Goal: Task Accomplishment & Management: Manage account settings

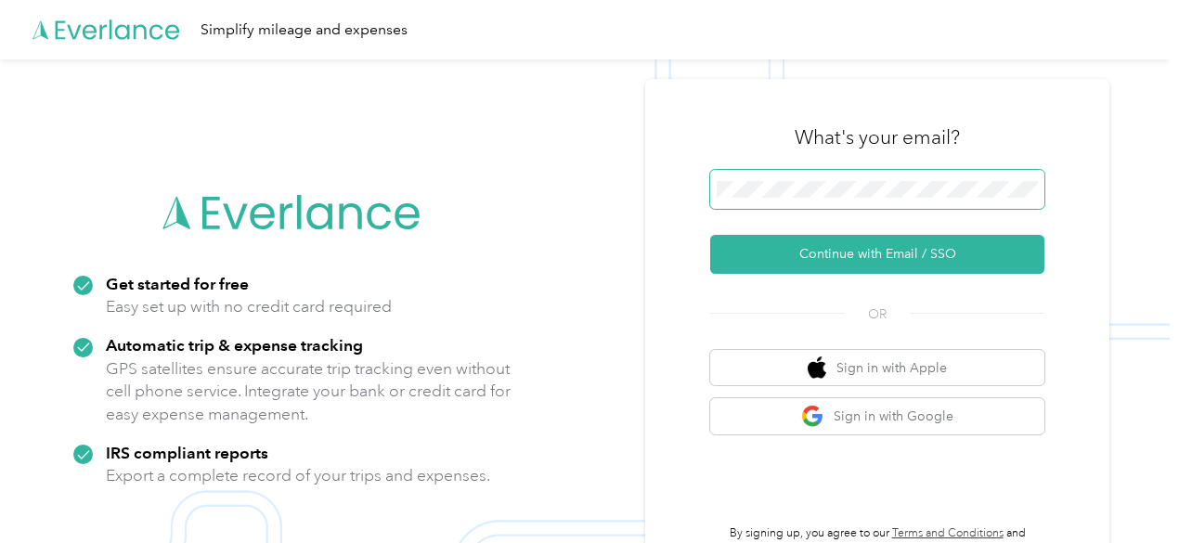
click at [844, 178] on span at bounding box center [877, 189] width 334 height 39
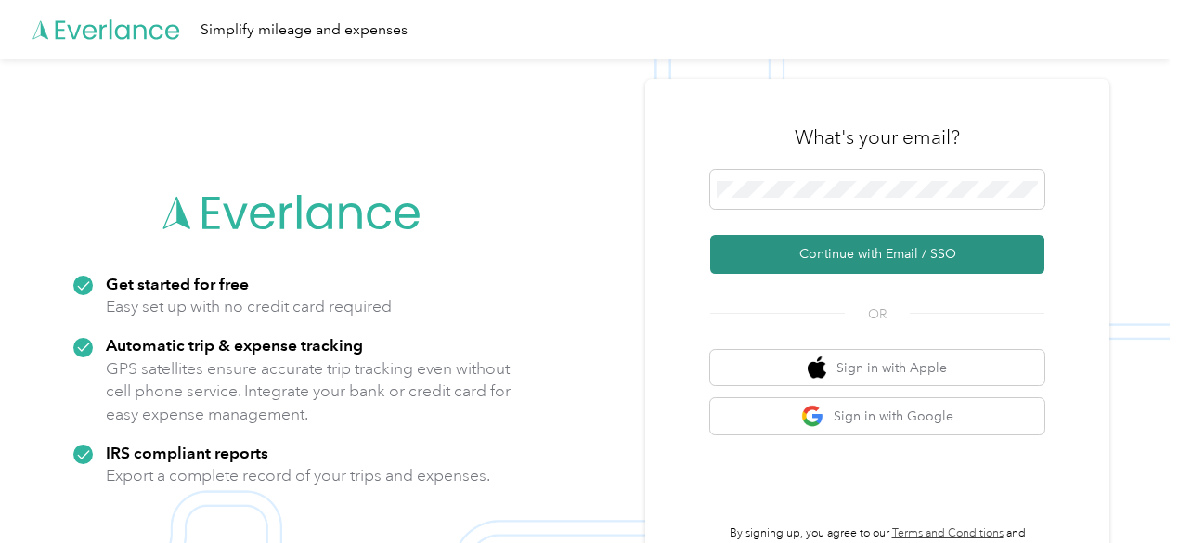
click at [871, 259] on button "Continue with Email / SSO" at bounding box center [877, 254] width 334 height 39
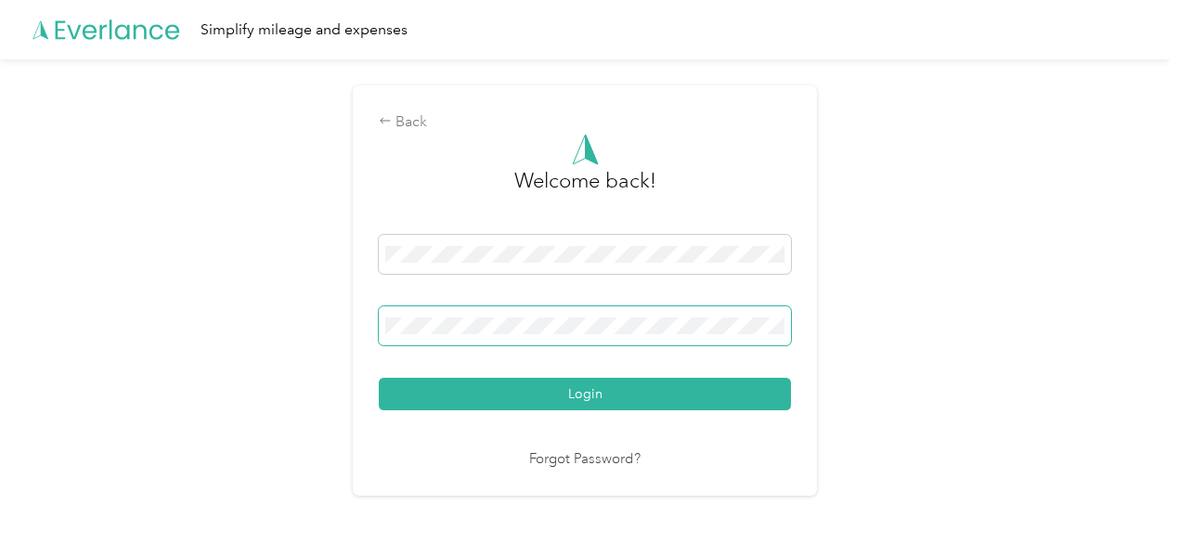
click at [379, 378] on button "Login" at bounding box center [585, 394] width 412 height 32
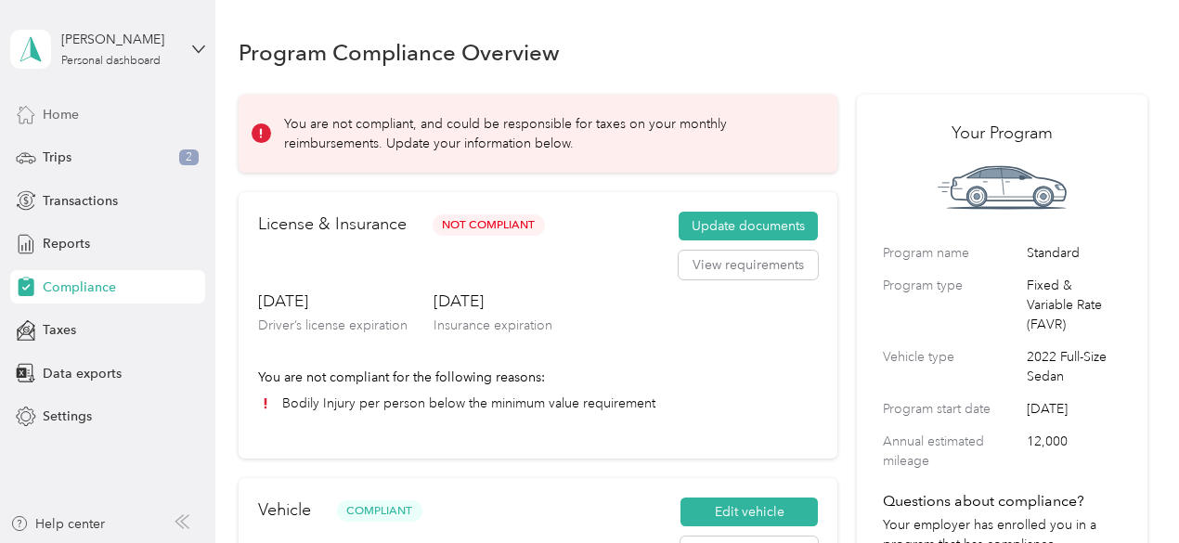
click at [85, 106] on div "Home" at bounding box center [107, 113] width 195 height 33
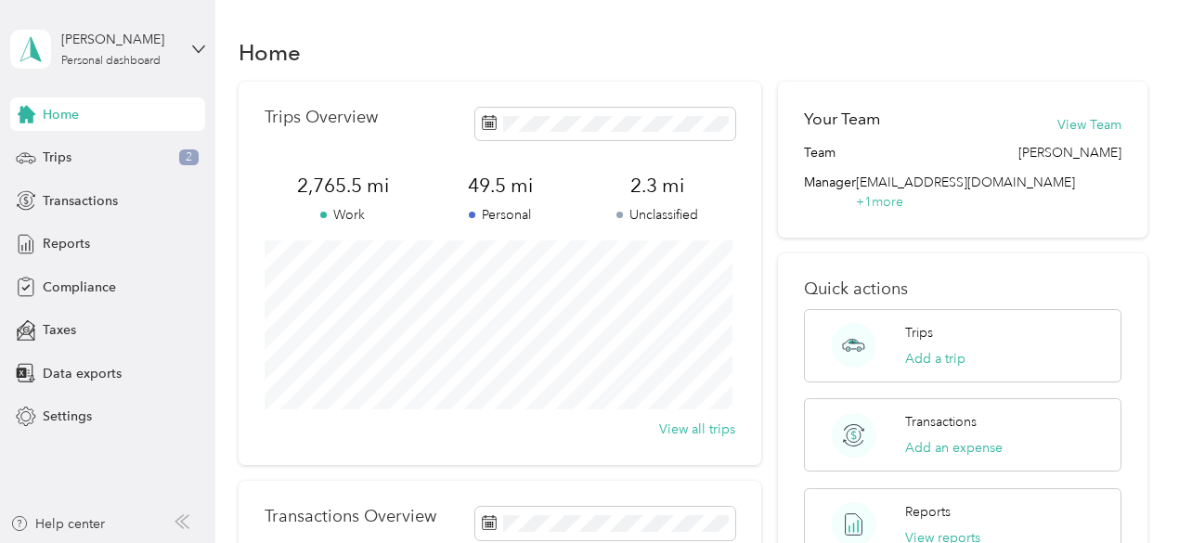
click at [642, 25] on div "Home Trips Overview 2,765.5 mi Work 49.5 mi Personal 2.3 mi Unclassified View a…" at bounding box center [692, 463] width 954 height 927
click at [487, 126] on icon at bounding box center [489, 122] width 15 height 15
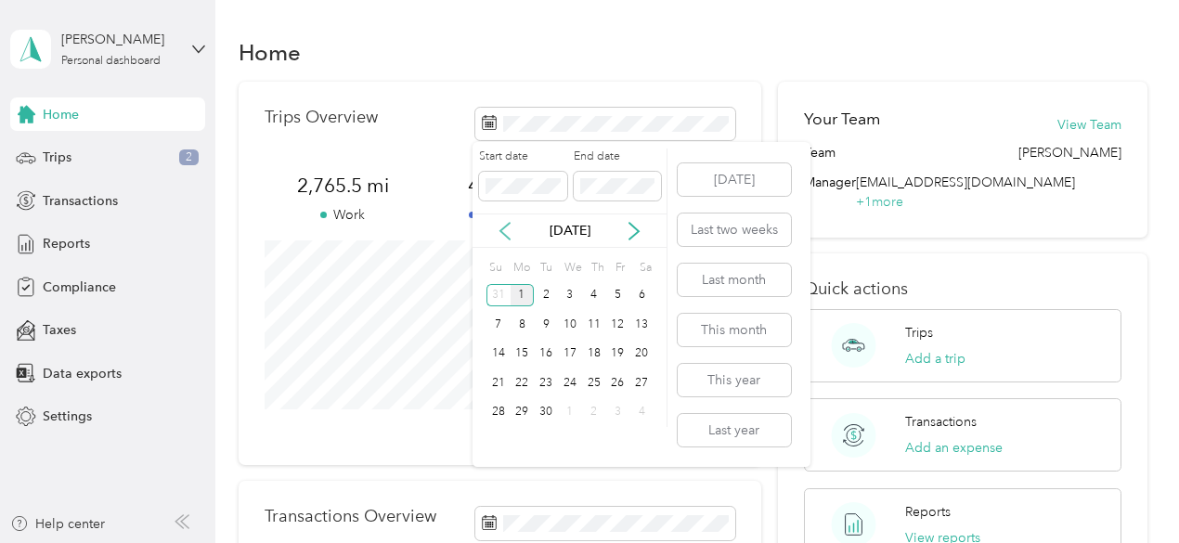
click at [502, 238] on icon at bounding box center [505, 231] width 19 height 19
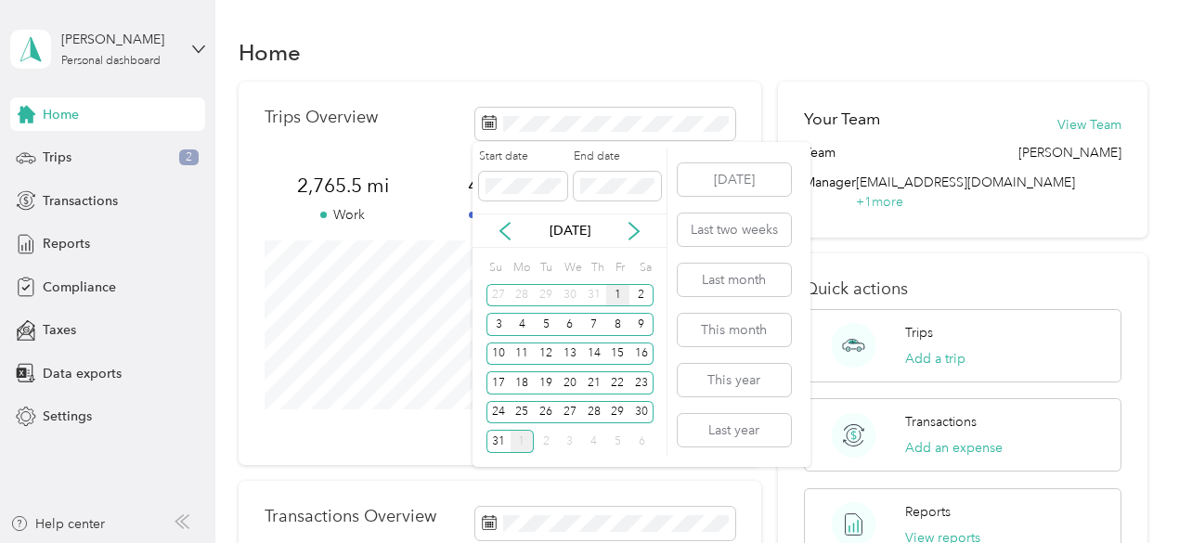
click at [609, 296] on div "1" at bounding box center [618, 295] width 24 height 23
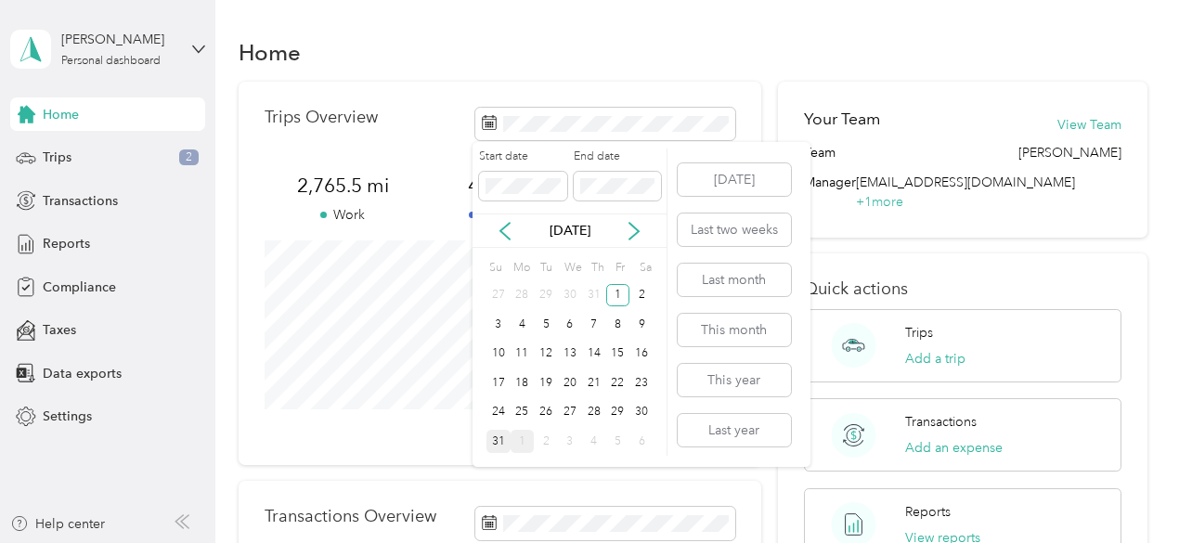
click at [500, 438] on div "31" at bounding box center [499, 441] width 24 height 23
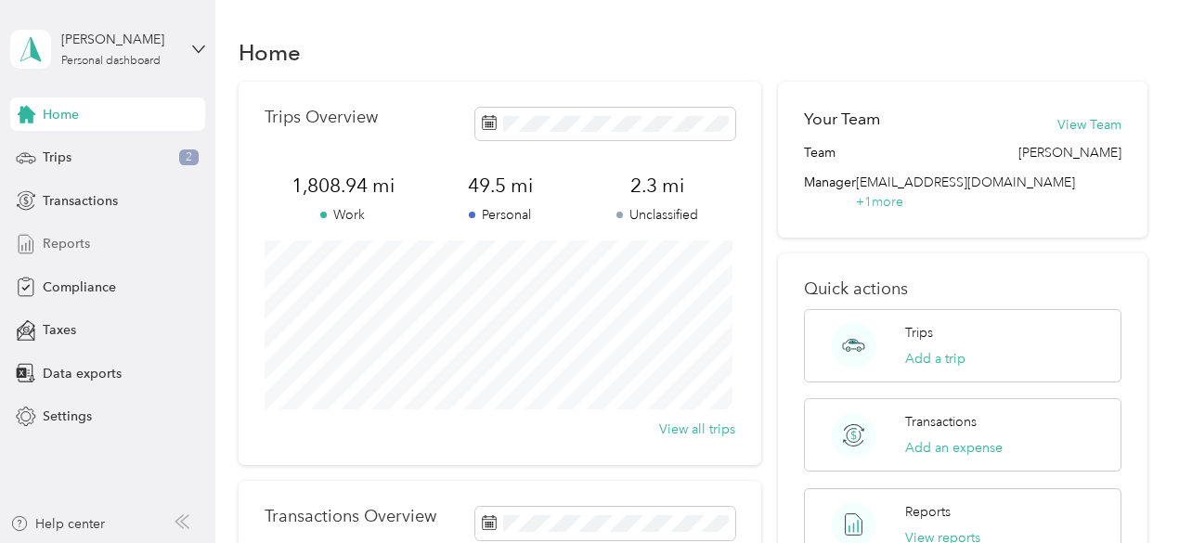
click at [48, 252] on span "Reports" at bounding box center [66, 243] width 47 height 19
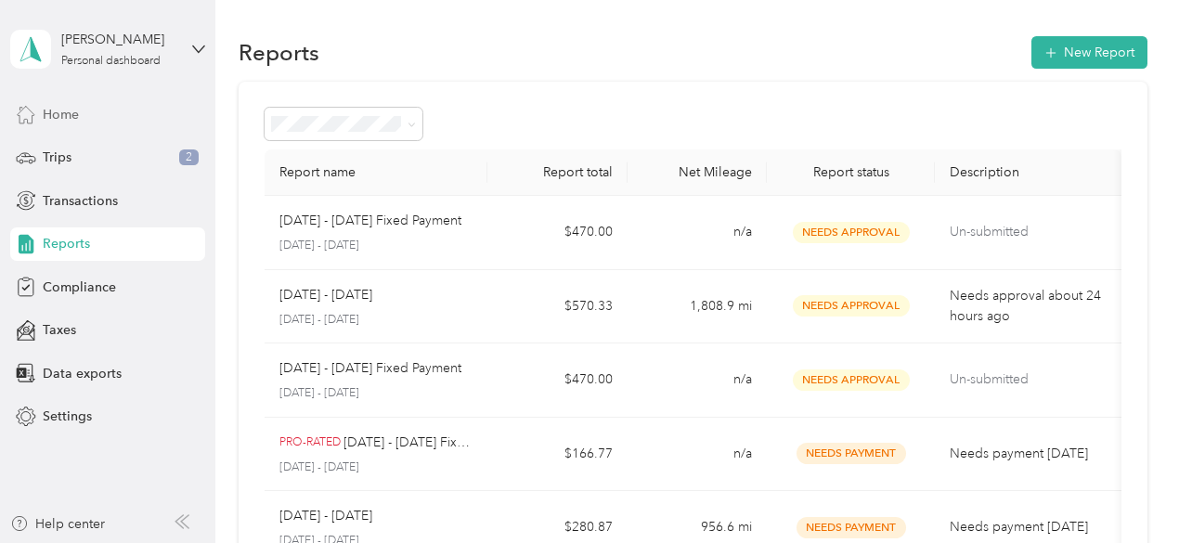
click at [41, 103] on div "Home" at bounding box center [107, 113] width 195 height 33
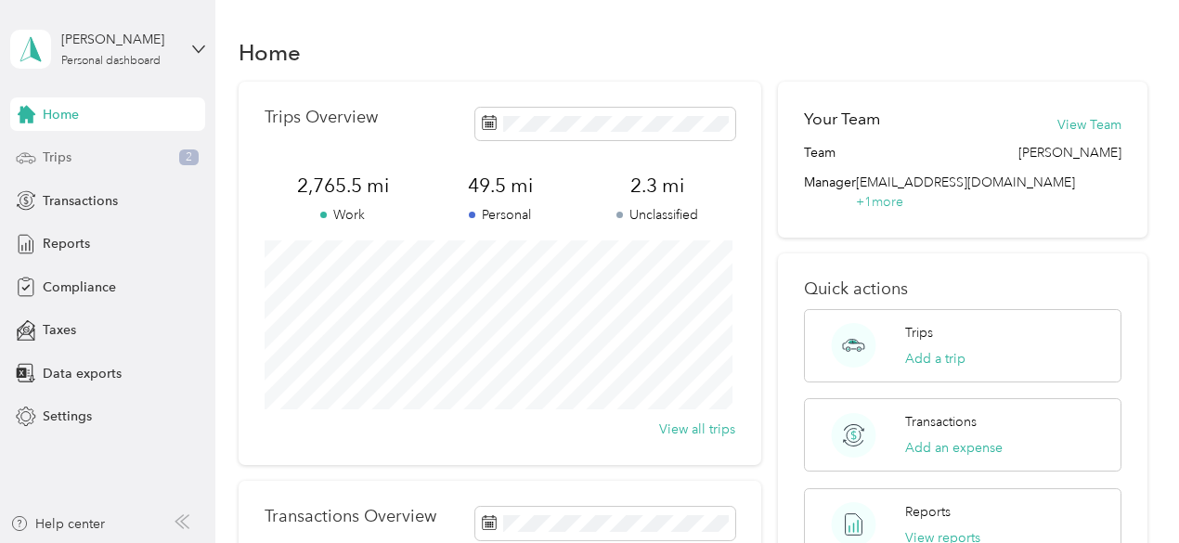
click at [77, 149] on div "Trips 2" at bounding box center [107, 157] width 195 height 33
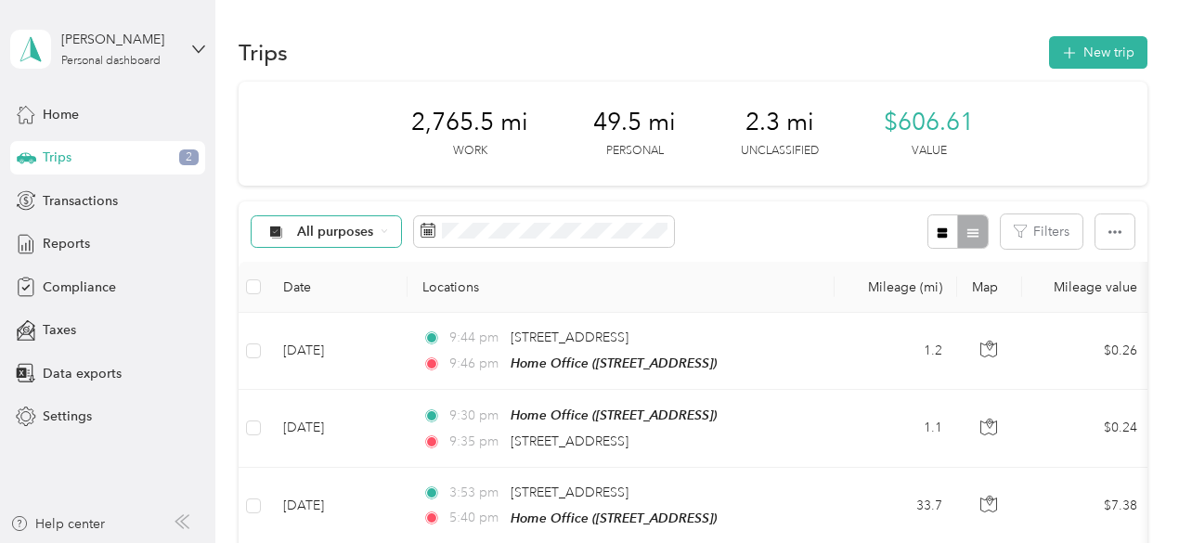
click at [383, 231] on icon at bounding box center [384, 231] width 5 height 3
click at [350, 333] on span "Great Lakes Hotel Supply Co." at bounding box center [388, 329] width 180 height 19
